Goal: Communication & Community: Answer question/provide support

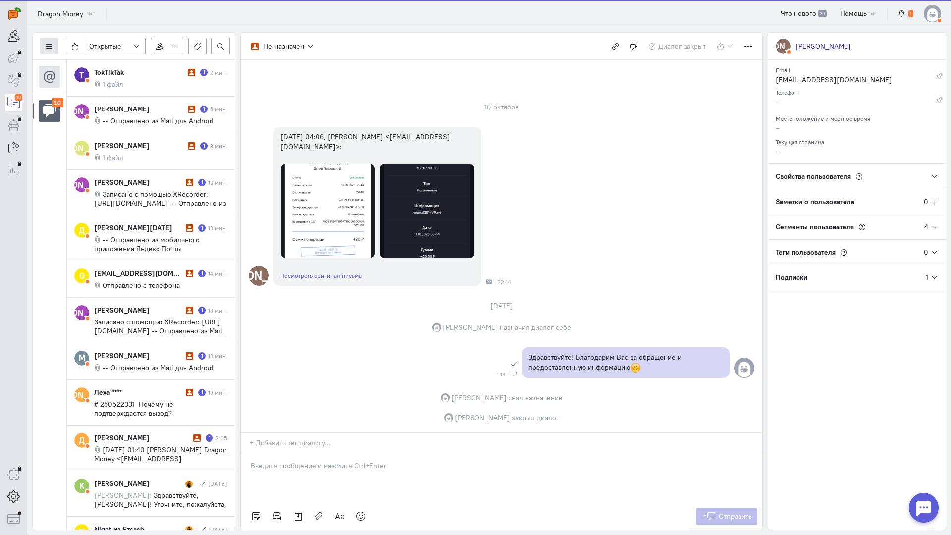
click at [48, 48] on icon at bounding box center [49, 46] width 7 height 7
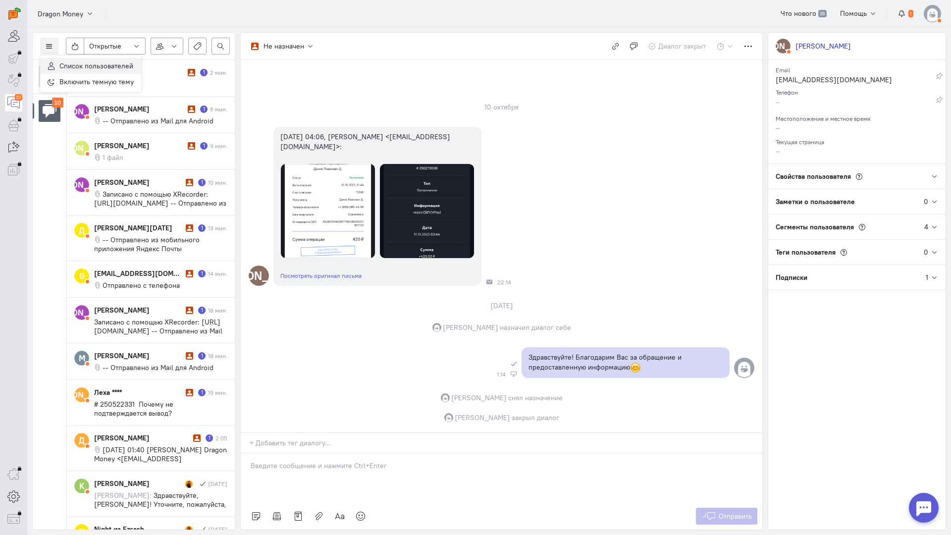
click at [86, 60] on button "Список пользователей" at bounding box center [90, 66] width 101 height 16
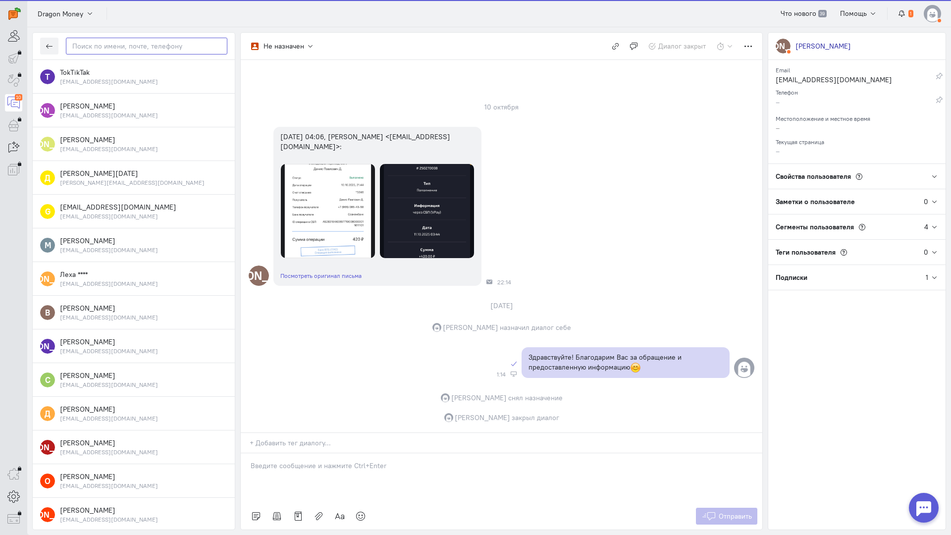
paste input "paknikita711@gm"
click at [101, 53] on input "text" at bounding box center [146, 46] width 161 height 17
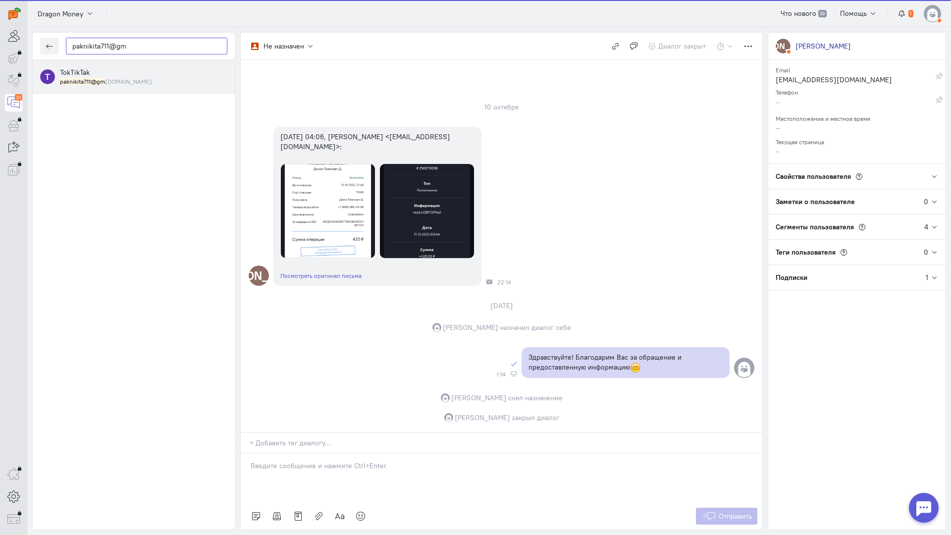
type input "paknikita711@gm"
click at [120, 69] on div "TokTikTak paknikita711@gm [DOMAIN_NAME]" at bounding box center [143, 76] width 167 height 18
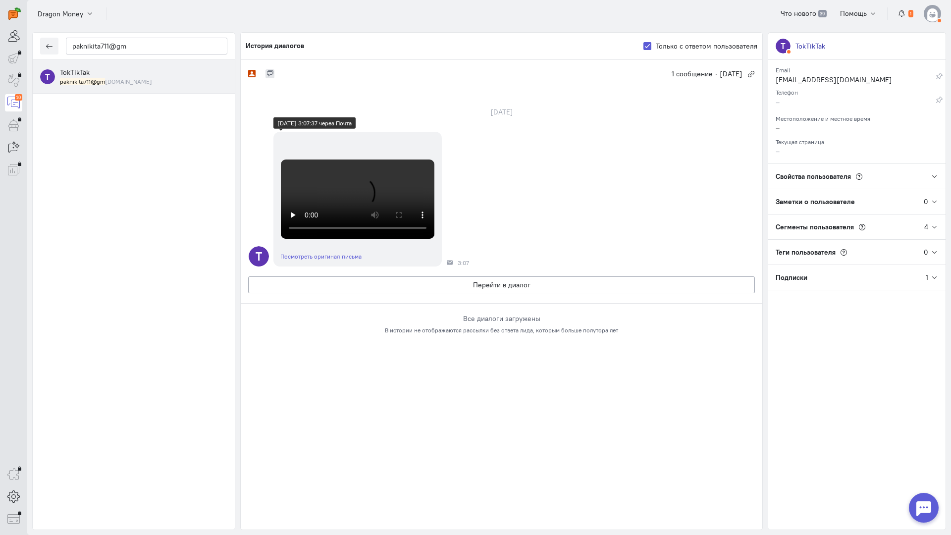
scroll to position [149, 0]
click at [620, 271] on div "T Посмотреть оригинал письма 3:07" at bounding box center [502, 199] width 522 height 145
click at [483, 293] on button "Перейти в диалог" at bounding box center [501, 284] width 507 height 17
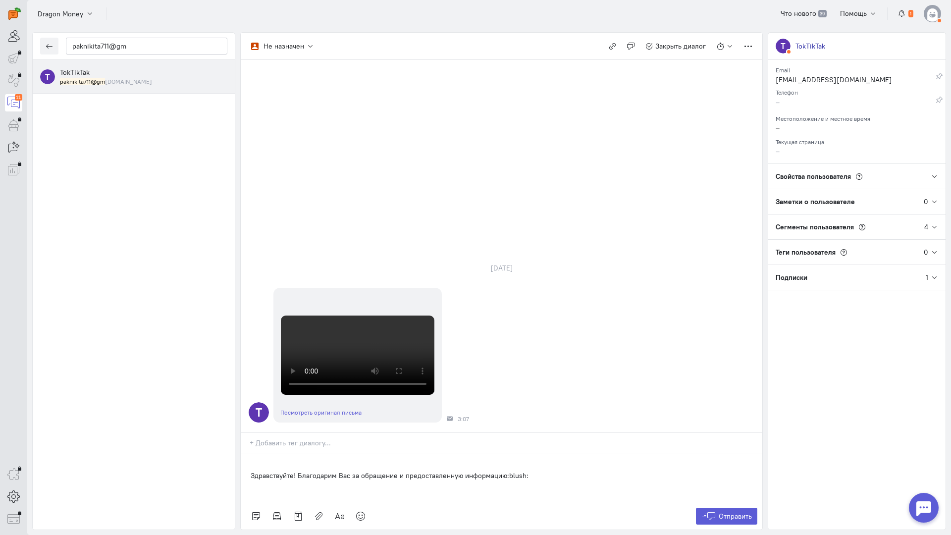
click at [250, 453] on div "Здравствуйте! Благодарим Вас за обращение и предоставленную информацию:blush:" at bounding box center [502, 478] width 522 height 50
click at [717, 508] on button "Отправить" at bounding box center [727, 516] width 62 height 17
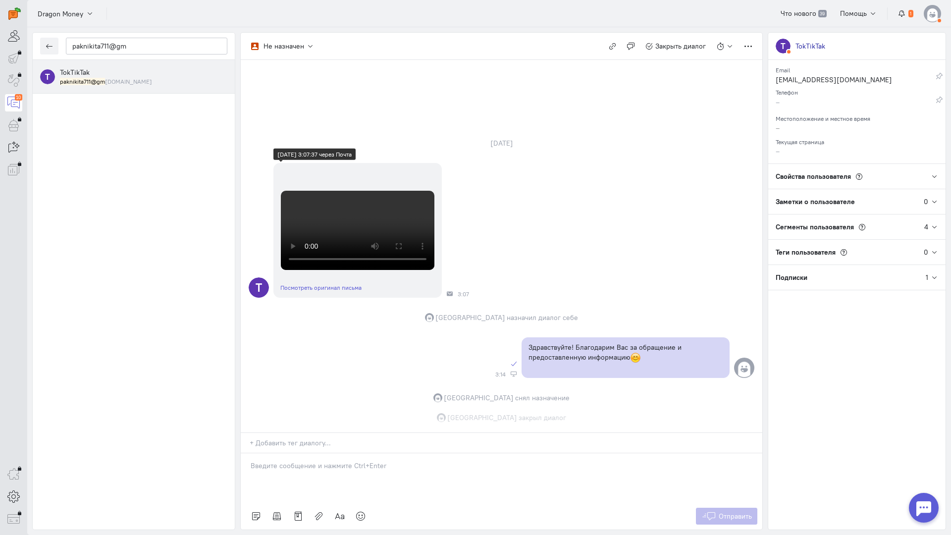
scroll to position [334, 0]
